Goal: Communication & Community: Participate in discussion

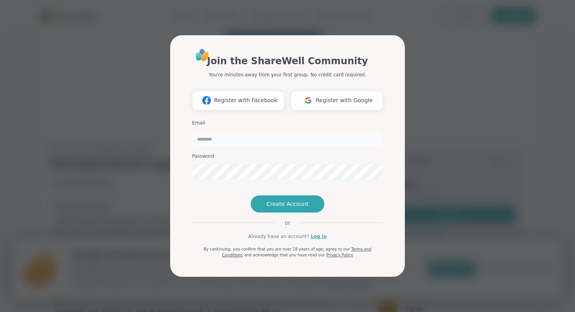
click at [284, 131] on input "email" at bounding box center [287, 139] width 191 height 16
click at [314, 240] on link "Log in" at bounding box center [319, 236] width 16 height 7
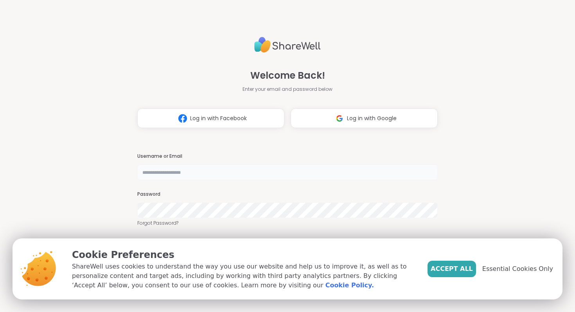
click at [313, 170] on input "text" at bounding box center [287, 172] width 301 height 16
click at [316, 146] on div "Welcome Back! Enter your email and password below Log in with Facebook Log in w…" at bounding box center [287, 156] width 301 height 312
click at [176, 221] on link "Forgot Password?" at bounding box center [287, 223] width 301 height 7
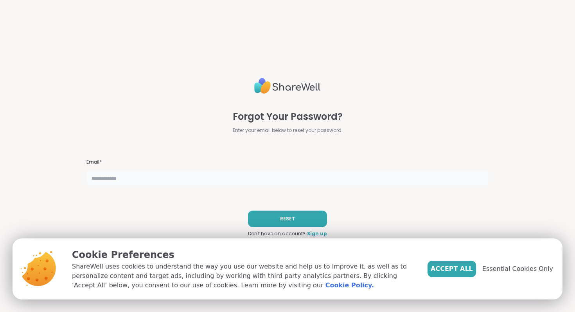
click at [242, 178] on input "text" at bounding box center [287, 178] width 403 height 16
type input "**********"
click at [457, 269] on span "Accept All" at bounding box center [452, 268] width 42 height 9
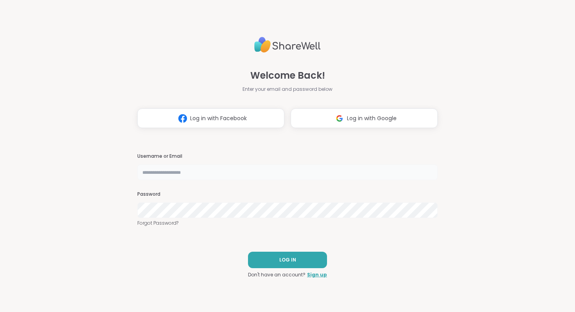
click at [178, 175] on input "text" at bounding box center [287, 172] width 301 height 16
click at [202, 175] on input "text" at bounding box center [287, 172] width 301 height 16
click at [282, 255] on button "LOG IN" at bounding box center [287, 260] width 79 height 16
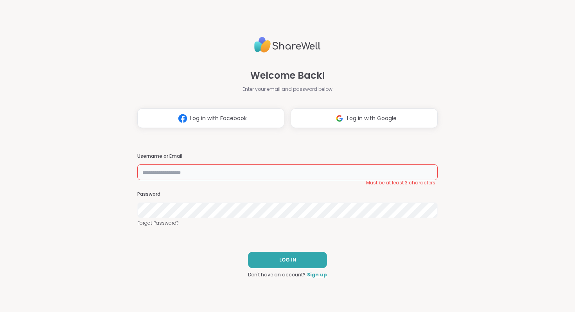
click at [297, 169] on input "text" at bounding box center [287, 172] width 301 height 16
type input "**********"
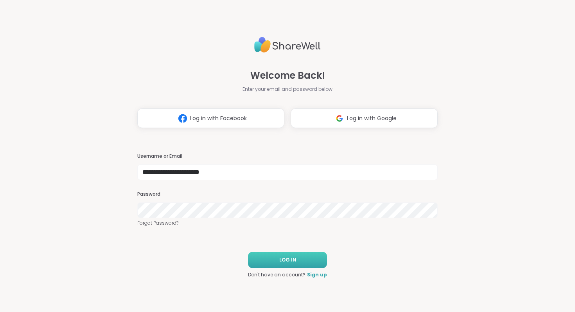
click at [307, 252] on button "LOG IN" at bounding box center [287, 260] width 79 height 16
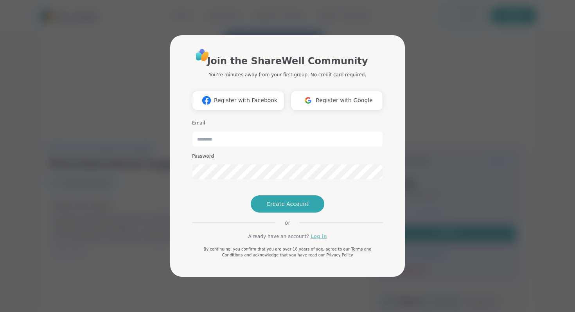
click at [315, 240] on link "Log in" at bounding box center [319, 236] width 16 height 7
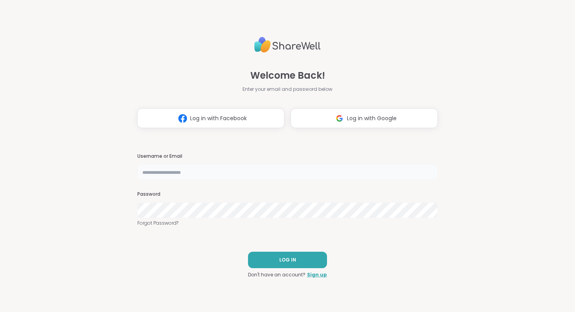
click at [291, 172] on input "text" at bounding box center [287, 172] width 301 height 16
type input "**********"
click at [295, 257] on span "LOG IN" at bounding box center [287, 259] width 17 height 7
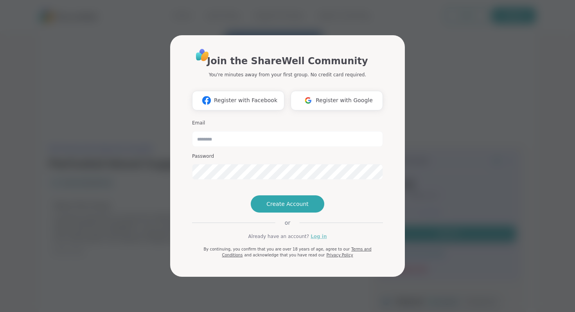
click at [311, 240] on link "Log in" at bounding box center [319, 236] width 16 height 7
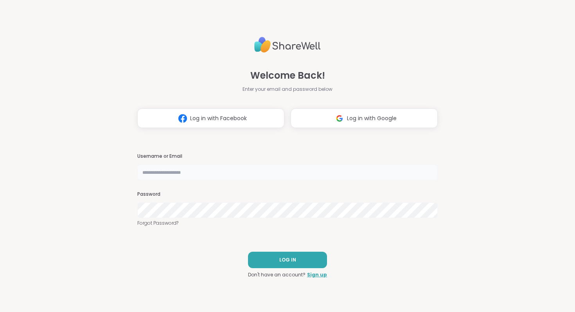
click at [291, 167] on input "text" at bounding box center [287, 172] width 301 height 16
click at [358, 125] on button "Log in with Google" at bounding box center [364, 118] width 147 height 20
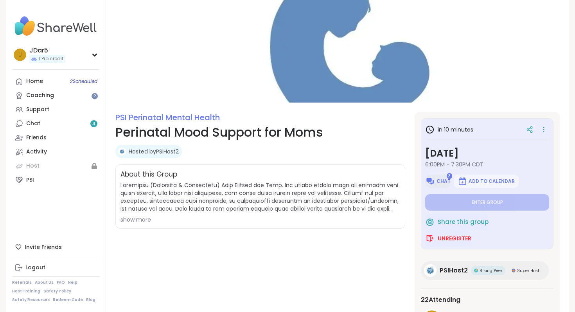
click at [438, 176] on button "Chat" at bounding box center [437, 181] width 25 height 13
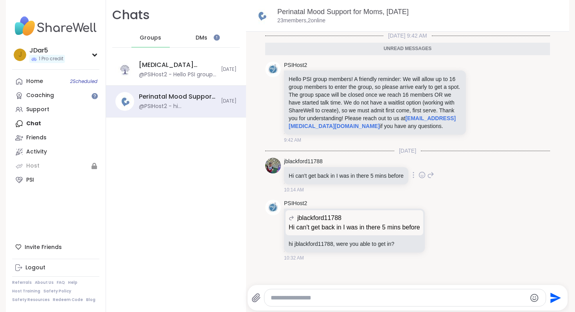
scroll to position [2, 0]
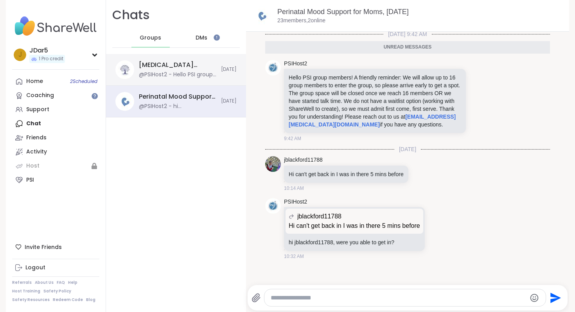
click at [195, 79] on div "[MEDICAL_DATA] Support for Moms and Birthing People, [DATE] @PSIHost2 - Hello P…" at bounding box center [176, 70] width 140 height 32
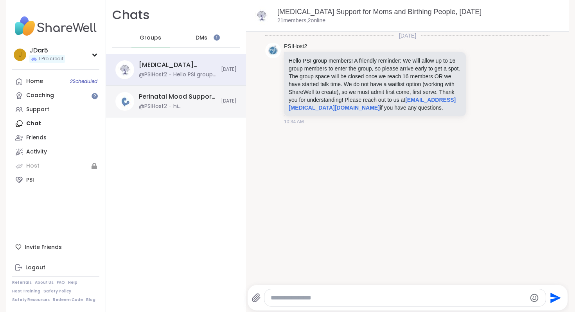
click at [203, 103] on div "@PSIHost2 - hi jblackford11788, were you able to get in?" at bounding box center [177, 107] width 77 height 8
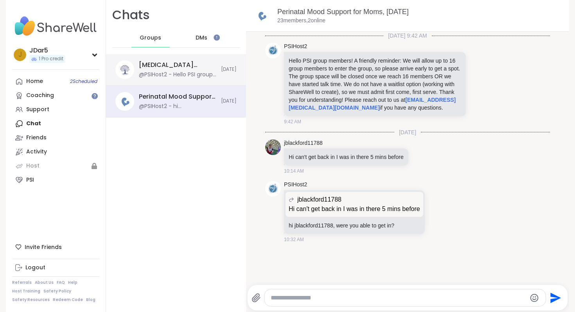
click at [203, 72] on div "@PSIHost2 - Hello PSI group members! A friendly reminder: We will allow up to 1…" at bounding box center [177, 75] width 77 height 8
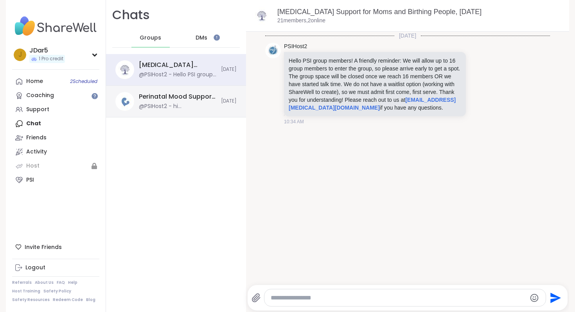
click at [203, 99] on div "Perinatal Mood Support for Moms, [DATE]" at bounding box center [177, 96] width 77 height 9
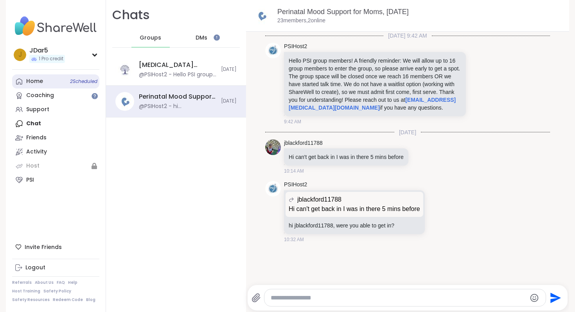
click at [80, 81] on span "2 Scheduled" at bounding box center [83, 81] width 27 height 6
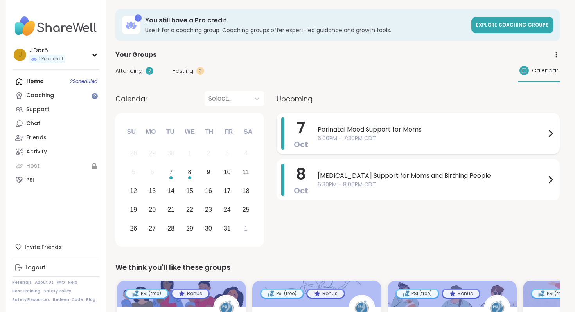
click at [445, 130] on span "Perinatal Mood Support for Moms" at bounding box center [432, 129] width 228 height 9
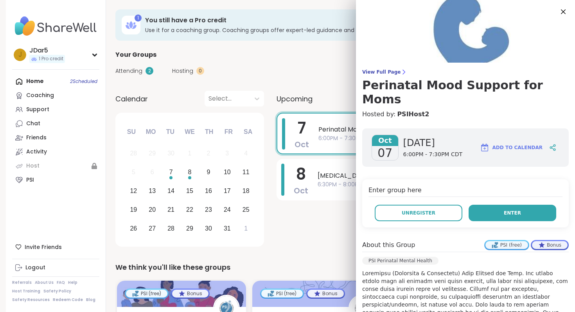
click at [494, 205] on button "Enter" at bounding box center [513, 213] width 88 height 16
click at [510, 209] on span "Enter" at bounding box center [512, 212] width 17 height 7
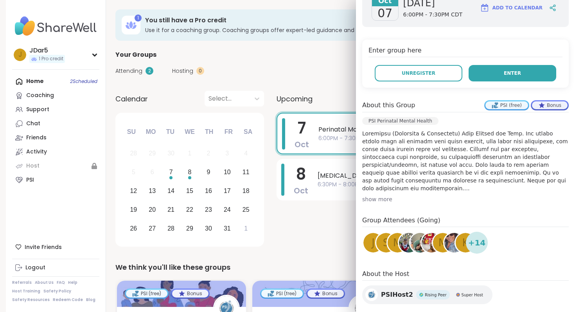
click at [511, 65] on button "Enter" at bounding box center [513, 73] width 88 height 16
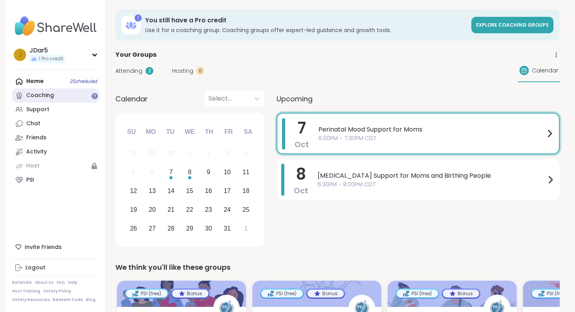
click at [73, 99] on link "Coaching" at bounding box center [55, 95] width 87 height 14
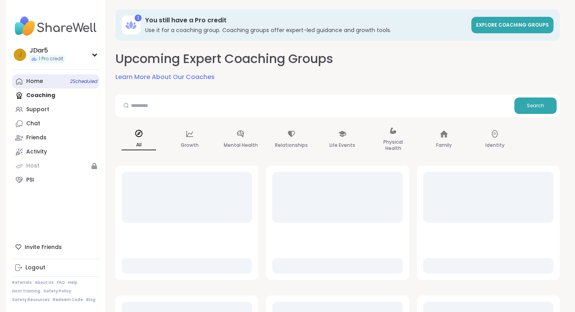
click at [50, 87] on link "Home 2 Scheduled" at bounding box center [55, 81] width 87 height 14
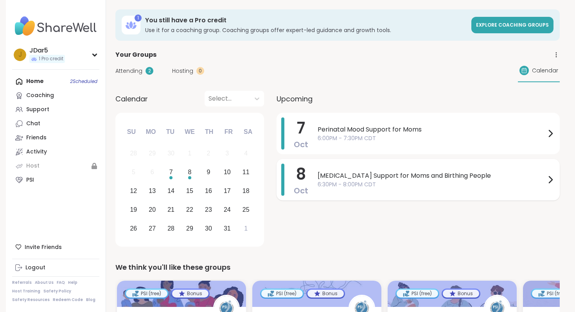
click at [390, 188] on span "6:30PM - 8:00PM CDT" at bounding box center [432, 184] width 228 height 8
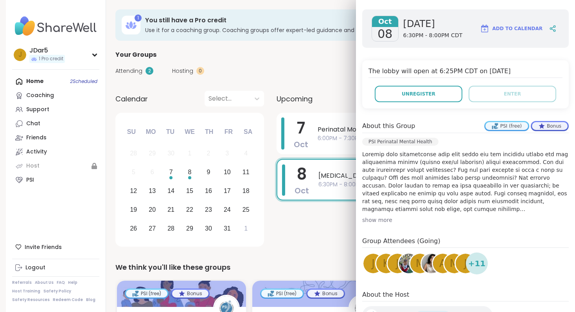
scroll to position [119, 0]
click at [330, 66] on div "Attending 2 Hosting 0 Calendar" at bounding box center [337, 70] width 445 height 23
